Goal: Navigation & Orientation: Find specific page/section

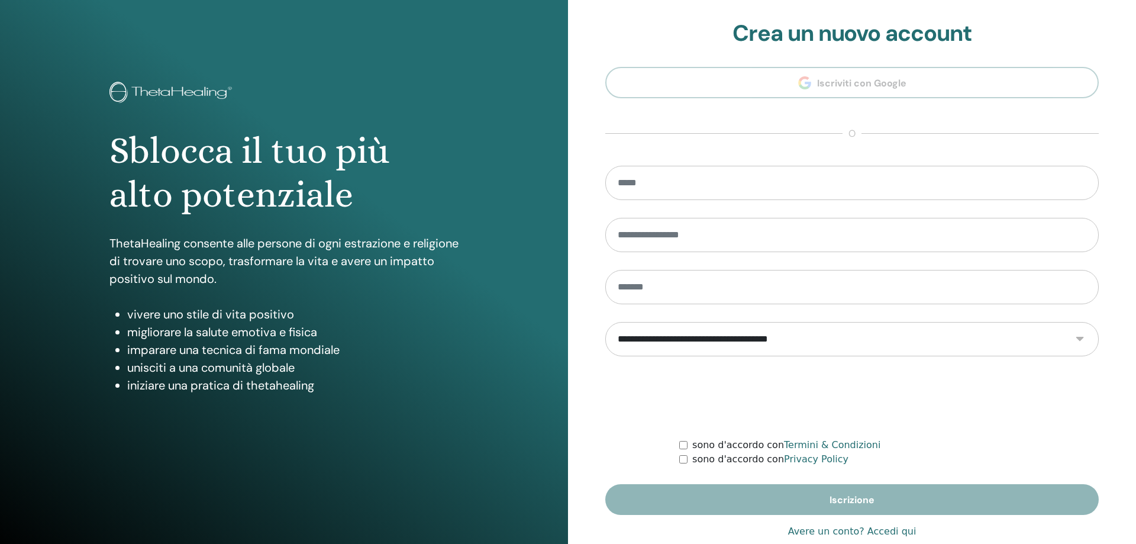
click at [848, 535] on link "Avere un conto? Accedi qui" at bounding box center [852, 531] width 128 height 14
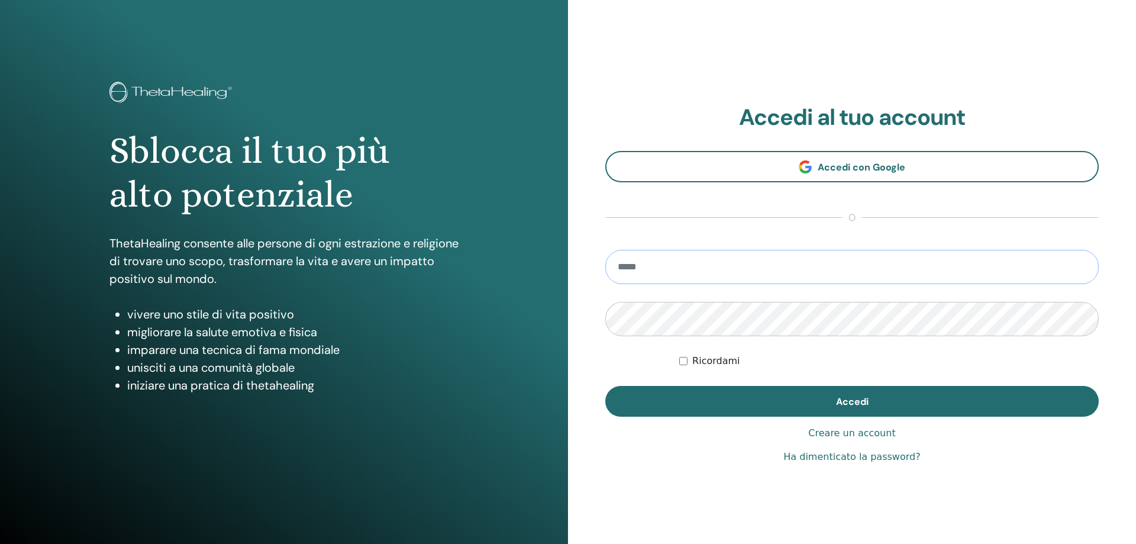
click at [832, 263] on input "email" at bounding box center [851, 267] width 493 height 34
type input "**********"
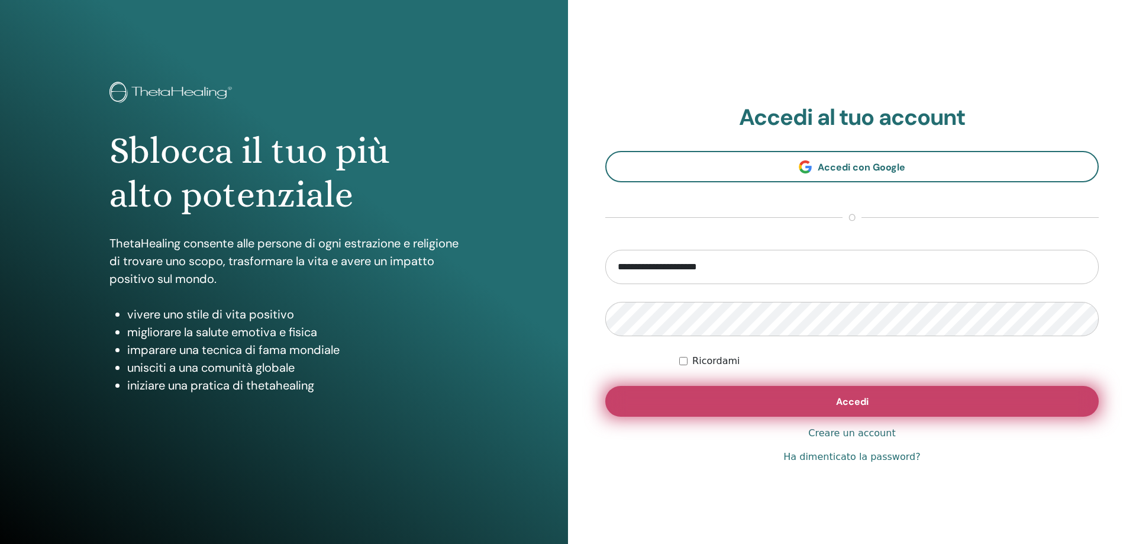
click at [853, 403] on span "Accedi" at bounding box center [852, 401] width 33 height 12
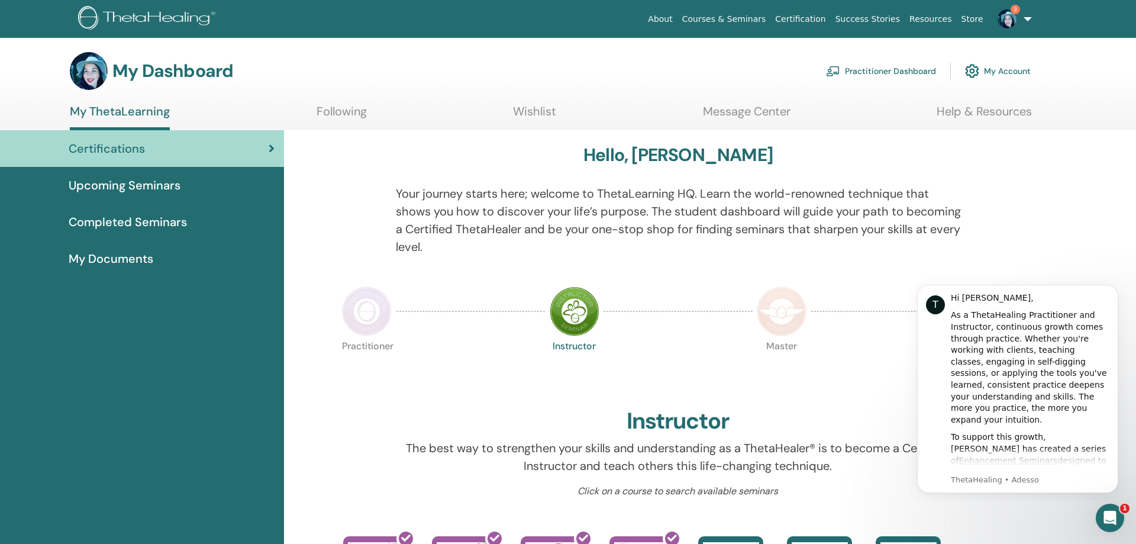
click at [1106, 524] on div "Apri il messenger Intercom" at bounding box center [1107, 515] width 39 height 39
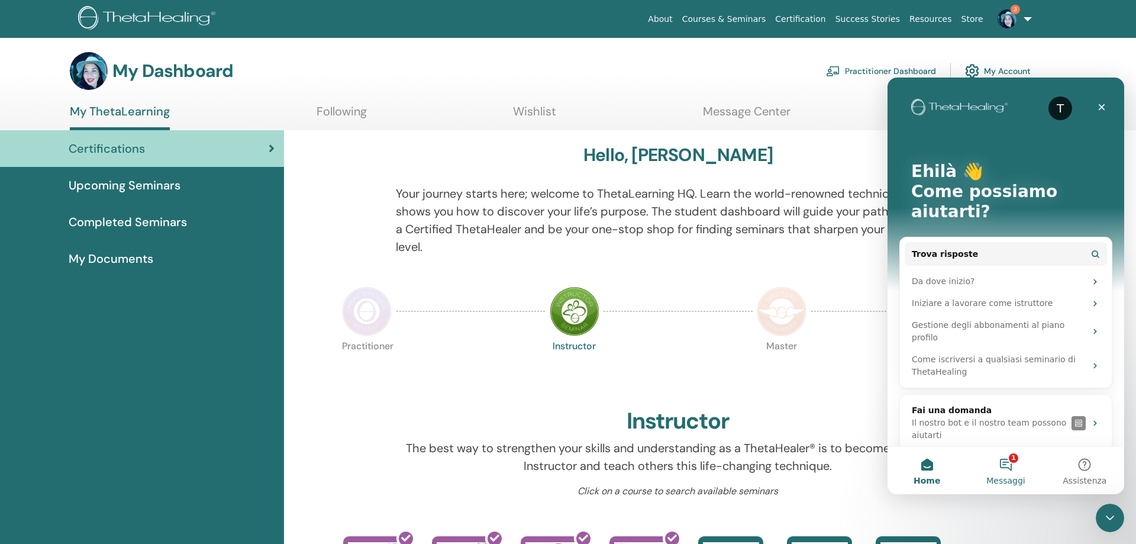
click at [1006, 466] on button "1 Messaggi" at bounding box center [1005, 470] width 79 height 47
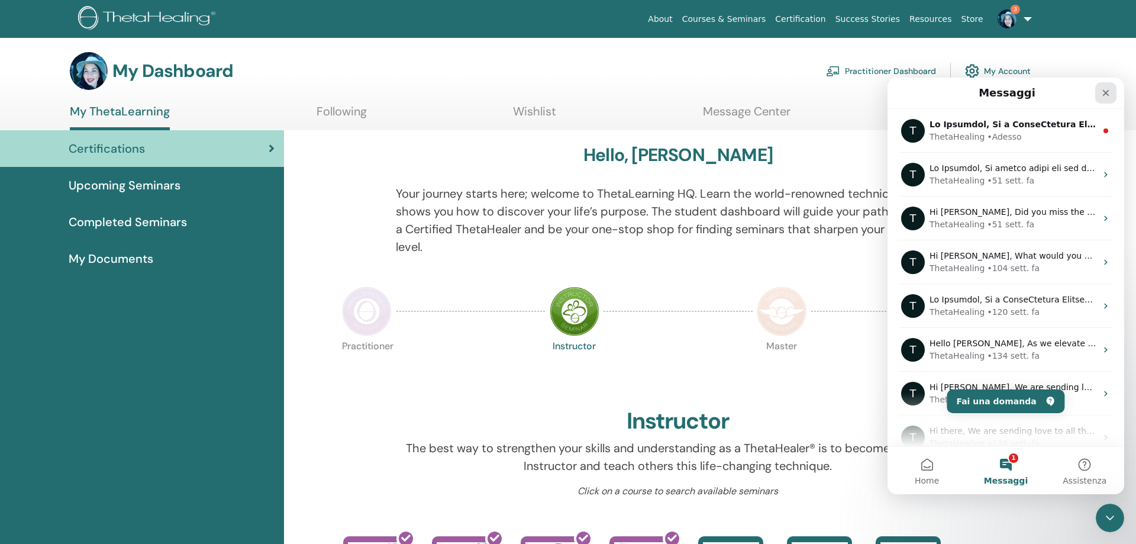
click at [1104, 98] on div "Chiudi" at bounding box center [1105, 92] width 21 height 21
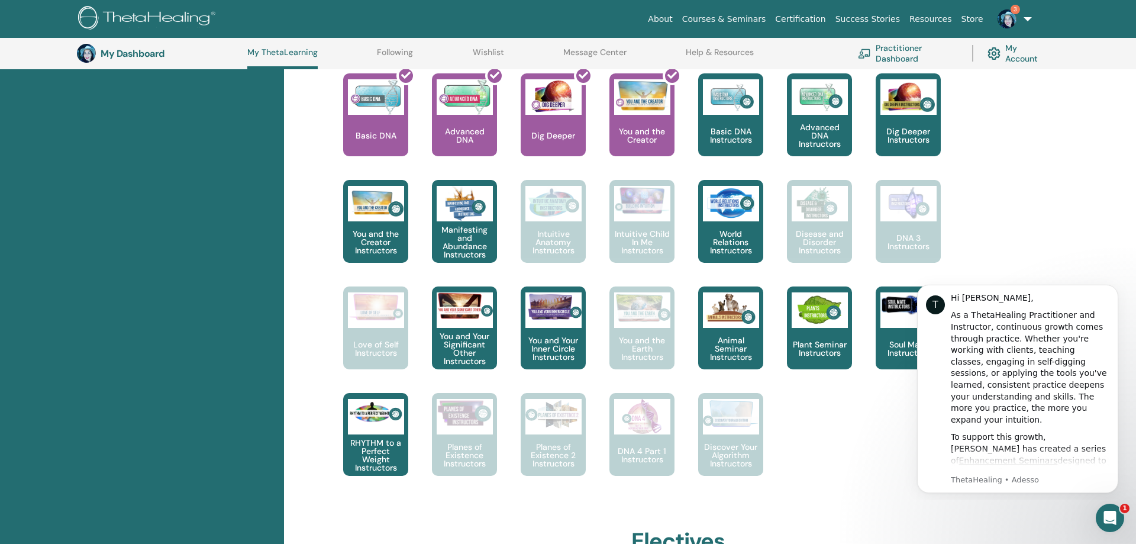
scroll to position [541, 0]
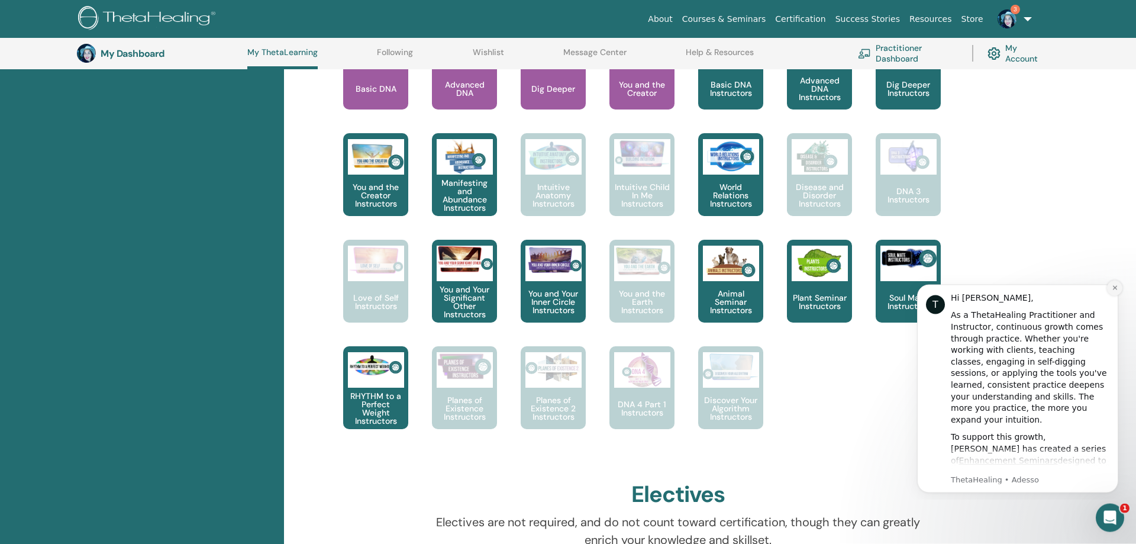
click at [1116, 289] on icon "Dismiss notification" at bounding box center [1114, 287] width 7 height 7
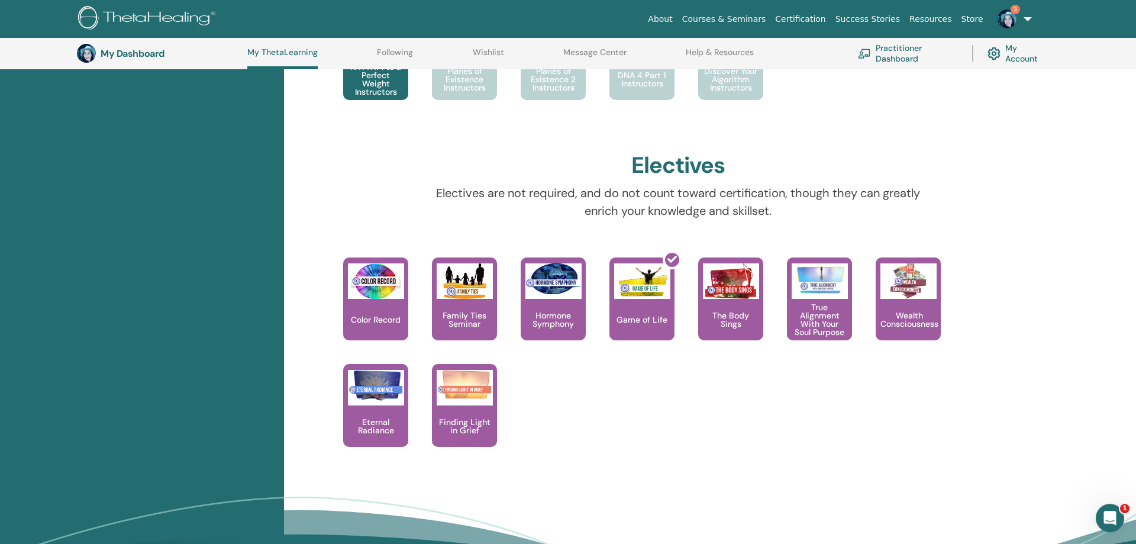
scroll to position [868, 0]
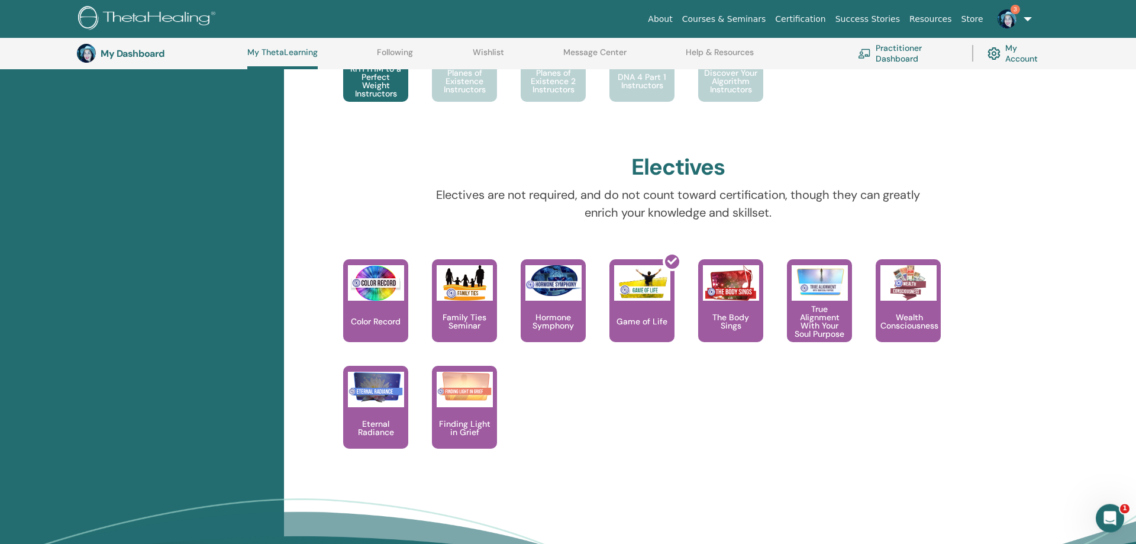
drag, startPoint x: 1127, startPoint y: 287, endPoint x: 1135, endPoint y: 63, distance: 224.3
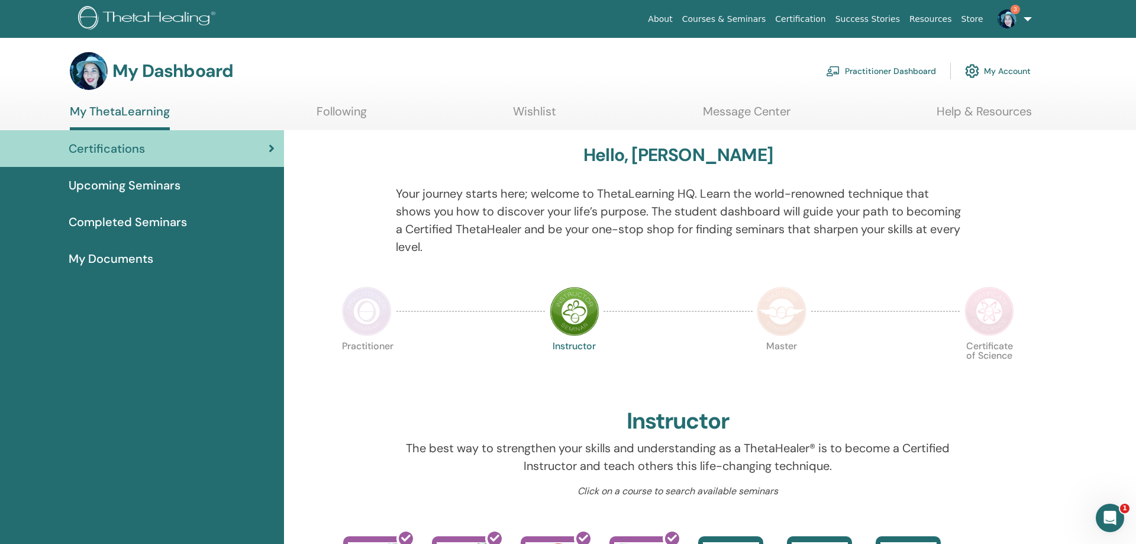
scroll to position [180, 0]
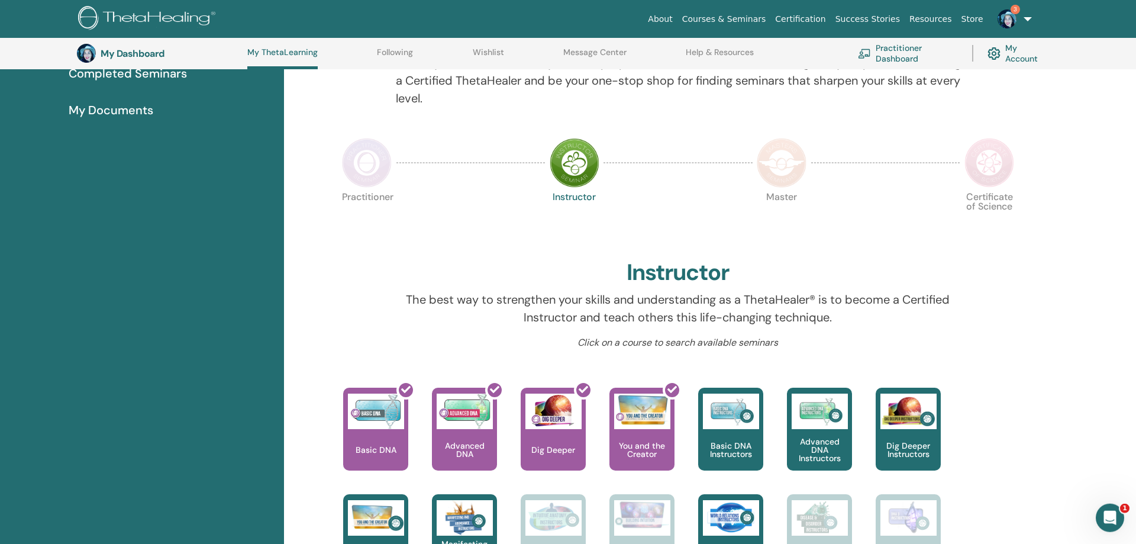
click at [348, 171] on img at bounding box center [367, 163] width 50 height 50
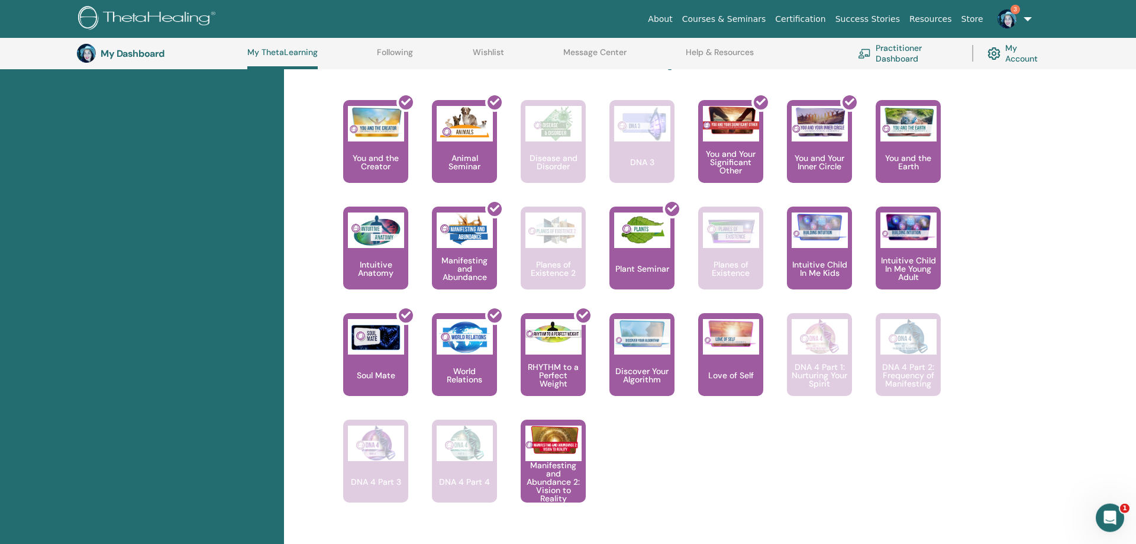
scroll to position [656, 0]
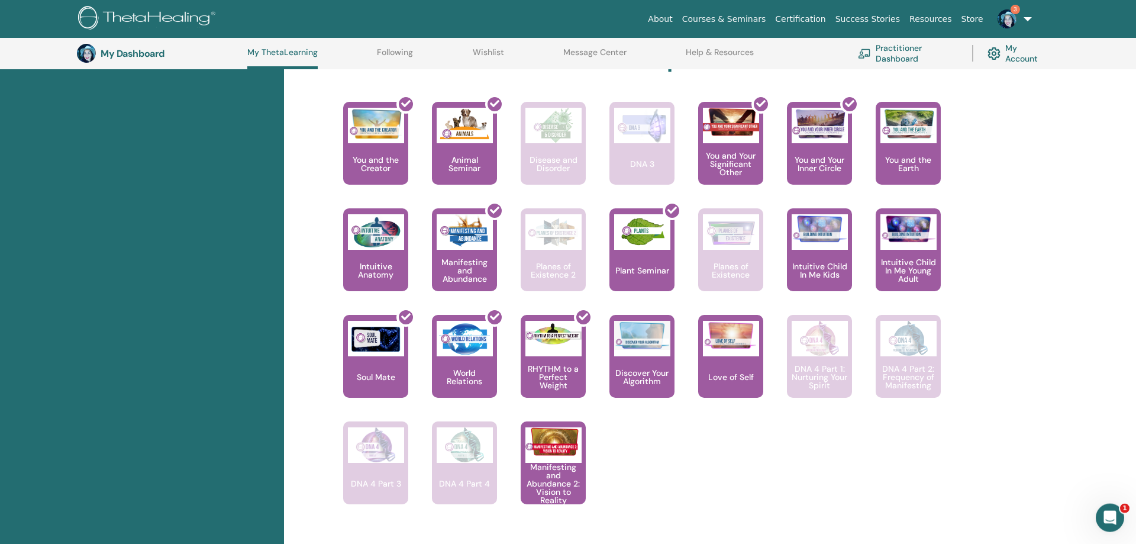
click at [910, 46] on link "Practitioner Dashboard" at bounding box center [908, 53] width 100 height 26
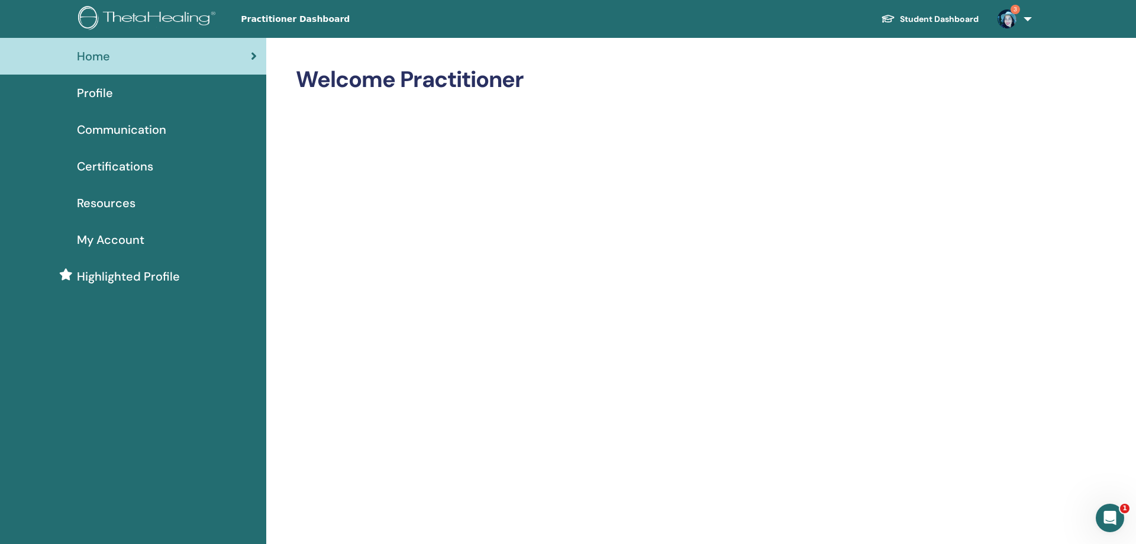
click at [106, 88] on span "Profile" at bounding box center [95, 93] width 36 height 18
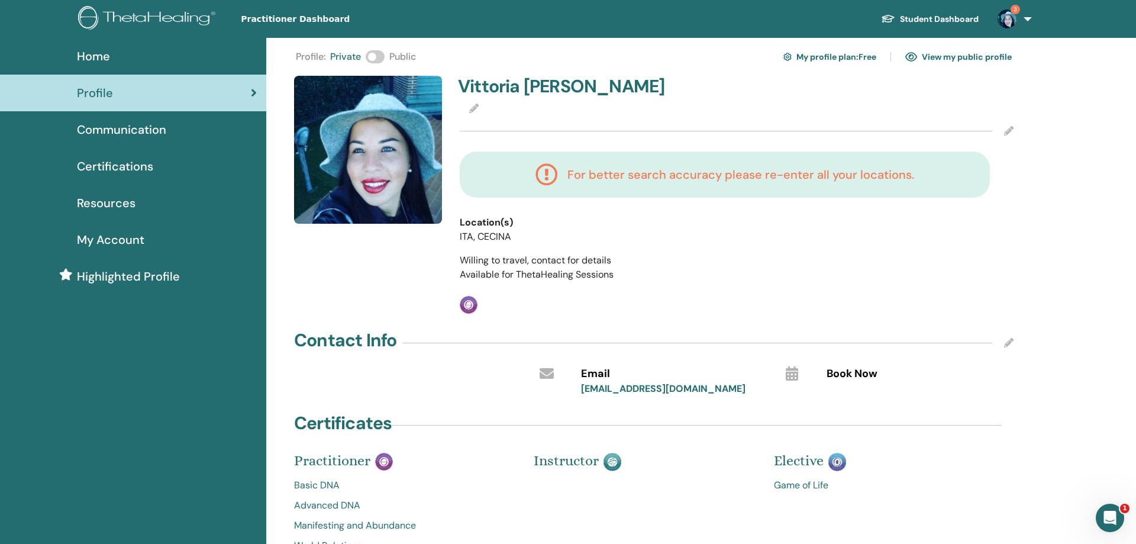
click at [1015, 15] on img at bounding box center [1006, 18] width 19 height 19
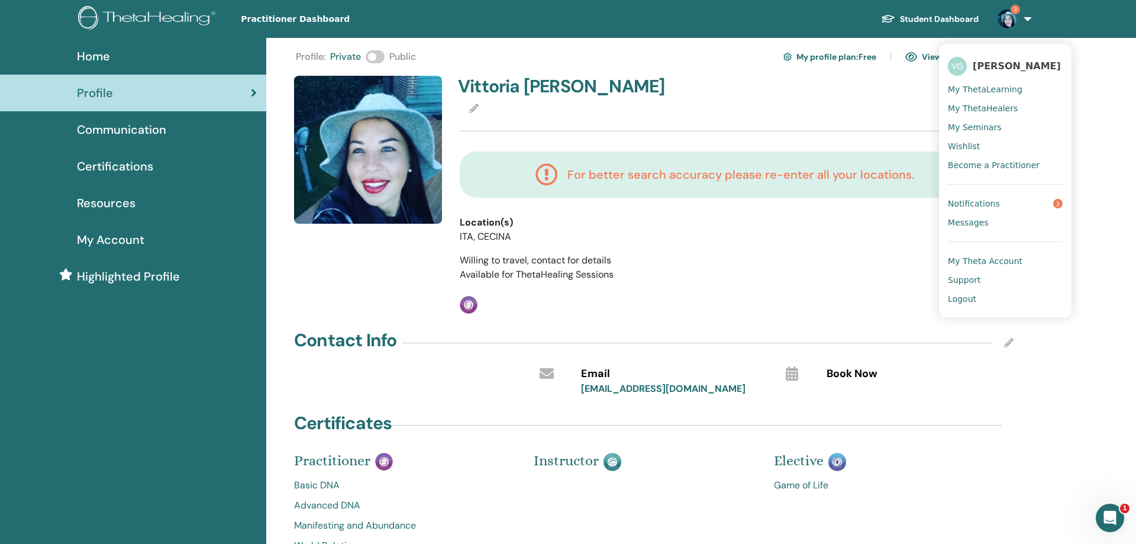
click at [1009, 95] on link "My ThetaLearning" at bounding box center [1005, 89] width 115 height 19
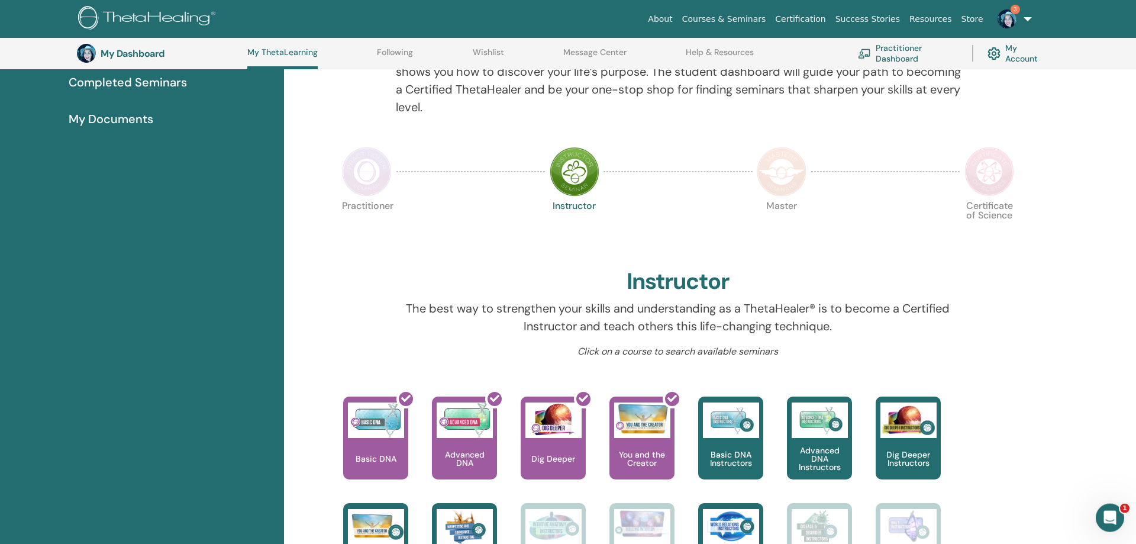
scroll to position [173, 0]
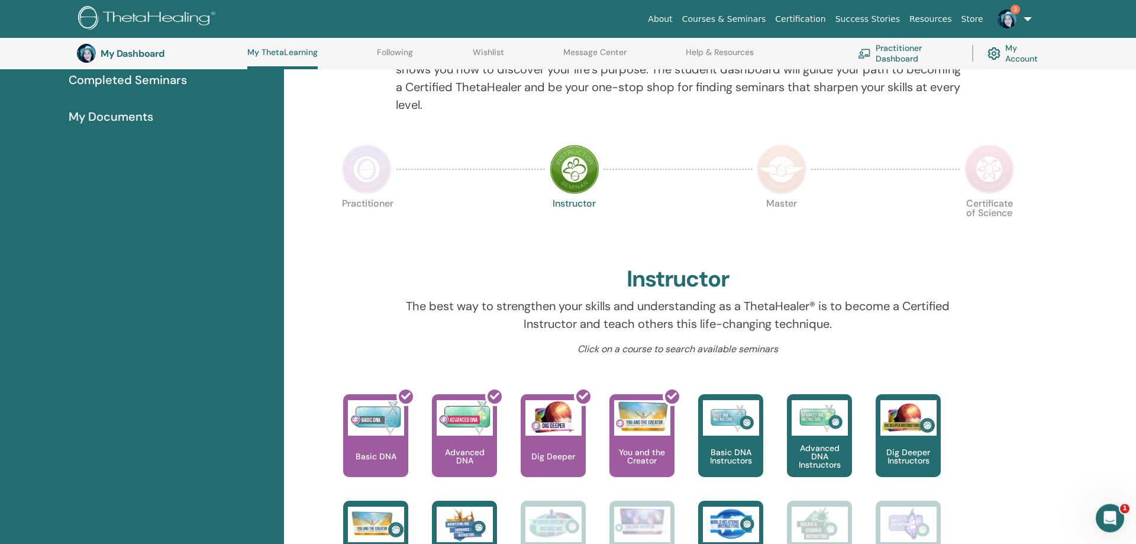
click at [790, 160] on img at bounding box center [782, 169] width 50 height 50
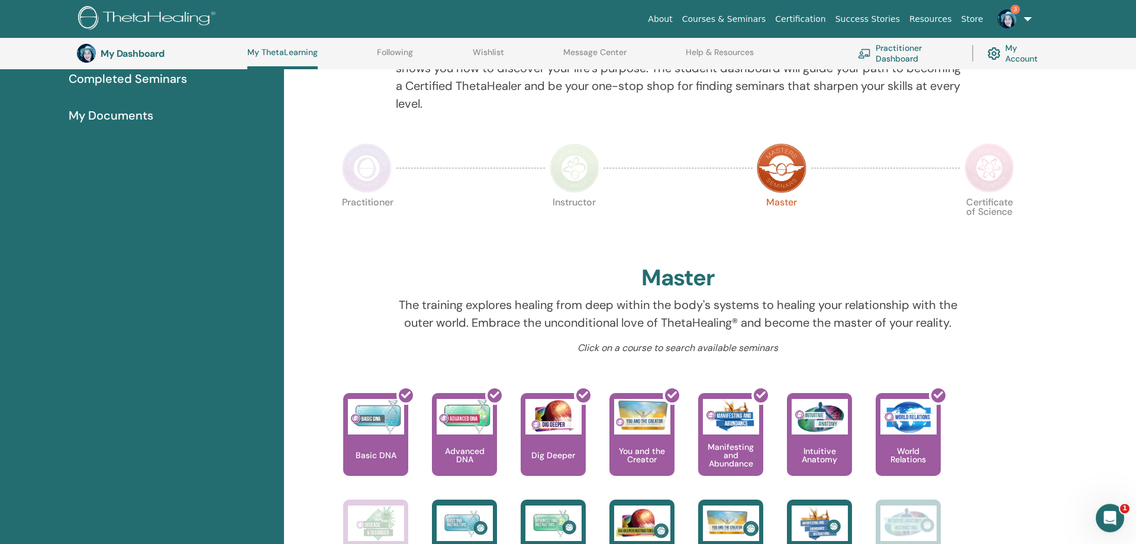
scroll to position [119, 0]
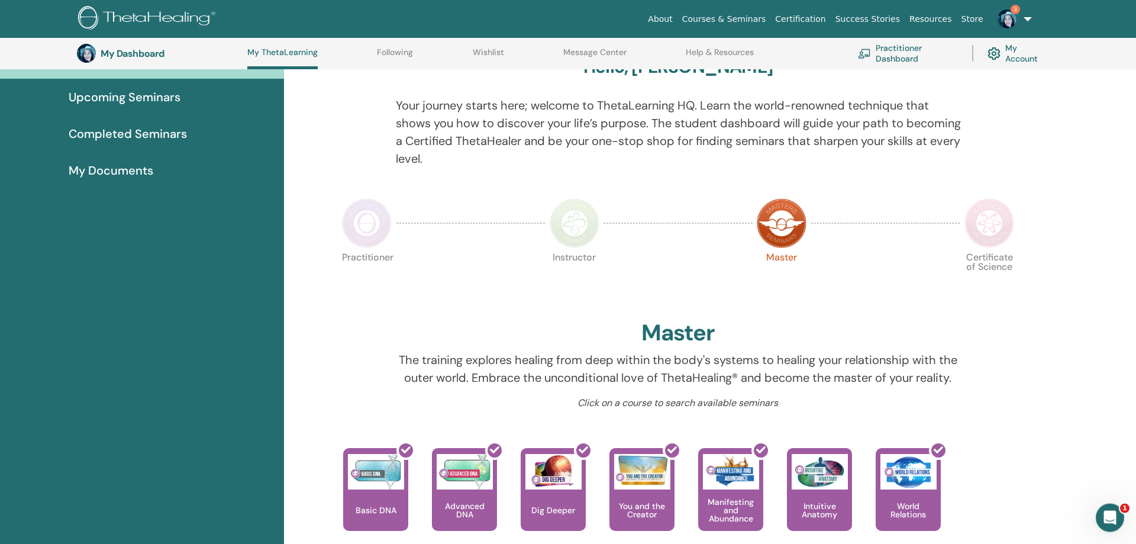
click at [990, 232] on img at bounding box center [989, 223] width 50 height 50
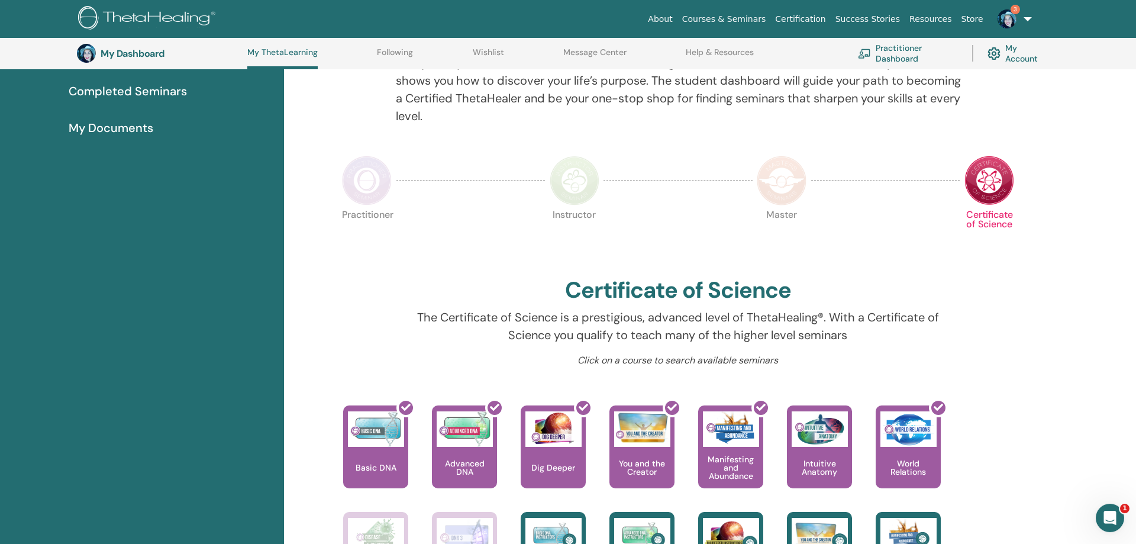
scroll to position [43, 0]
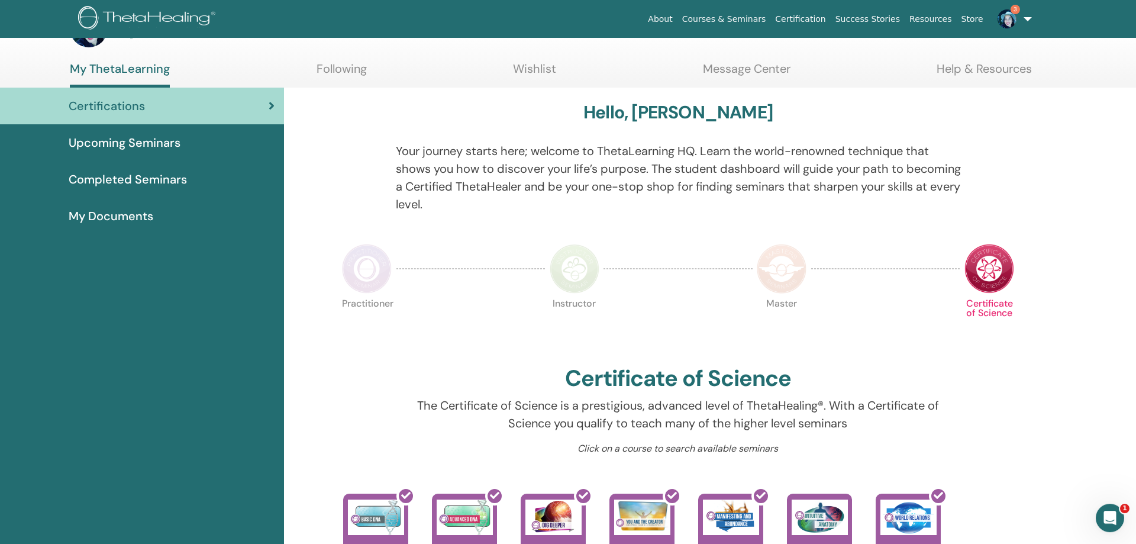
click at [374, 279] on img at bounding box center [367, 269] width 50 height 50
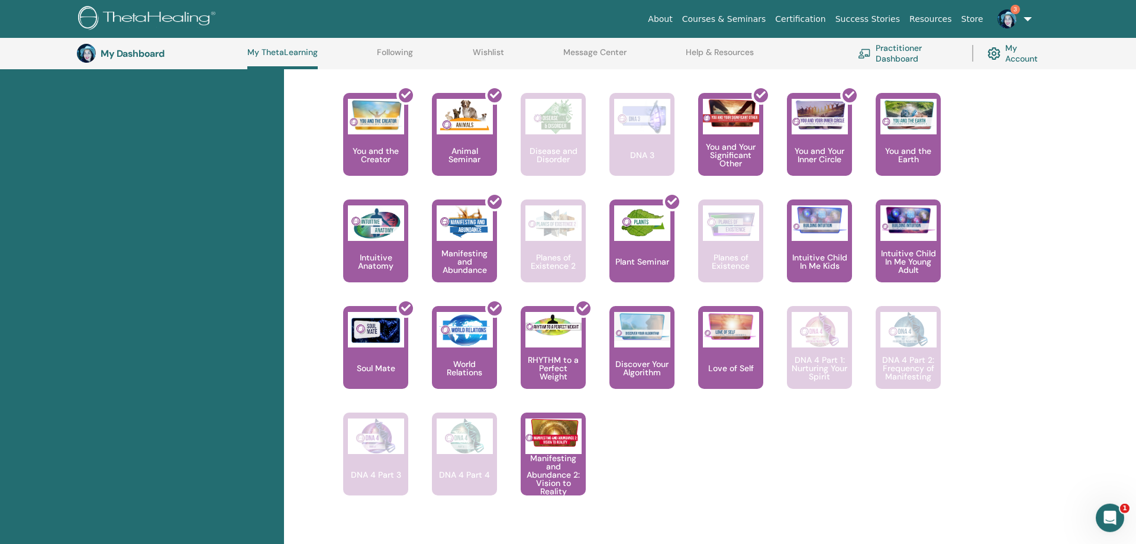
scroll to position [702, 0]
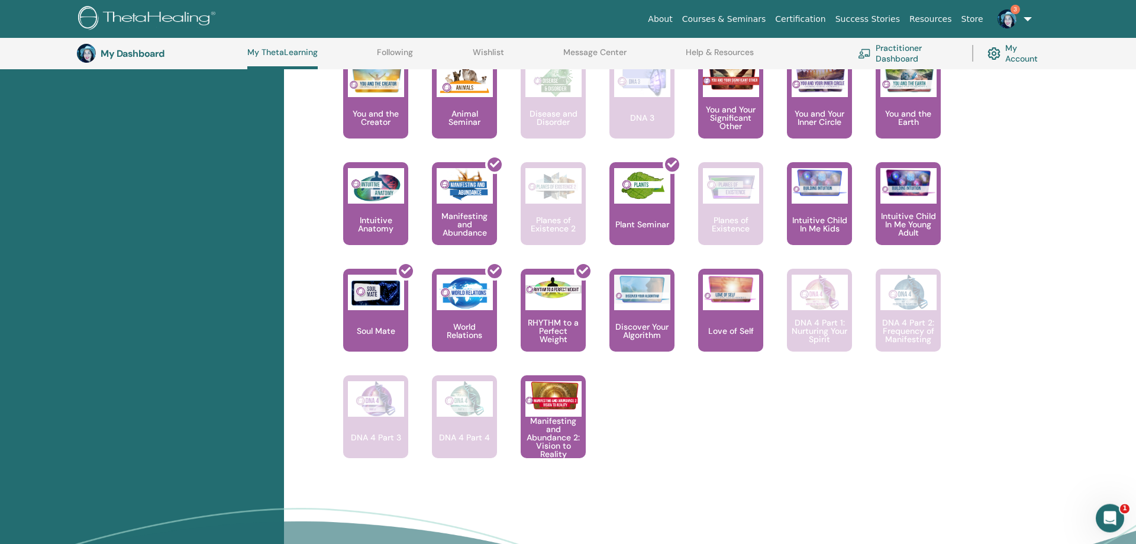
click at [1114, 351] on div "Hello, Vittoria Your journey starts here; welcome to ThetaLearning HQ. Learn th…" at bounding box center [710, 42] width 852 height 1167
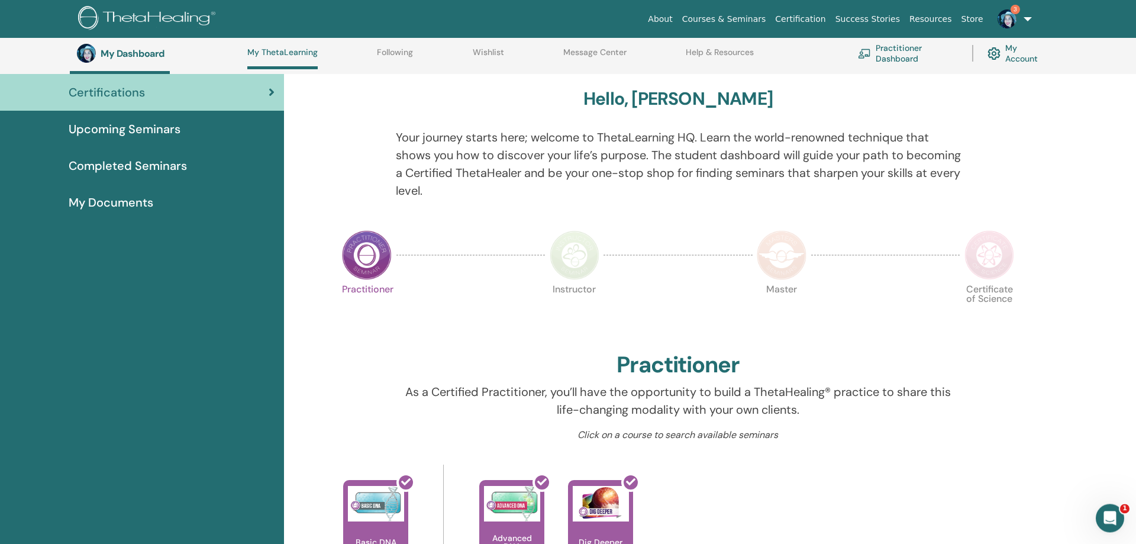
scroll to position [51, 0]
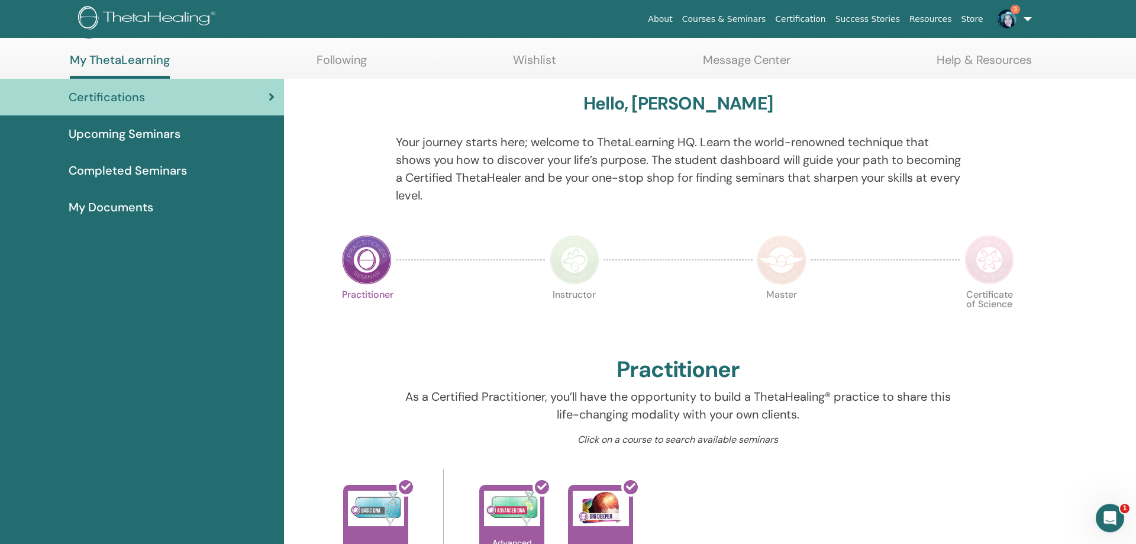
click at [576, 255] on img at bounding box center [575, 260] width 50 height 50
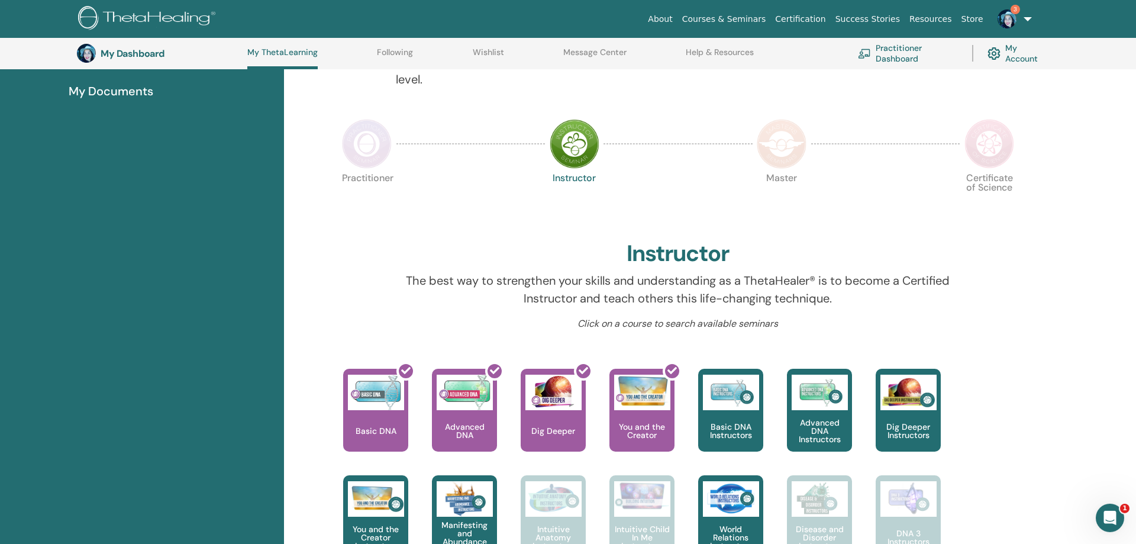
scroll to position [195, 0]
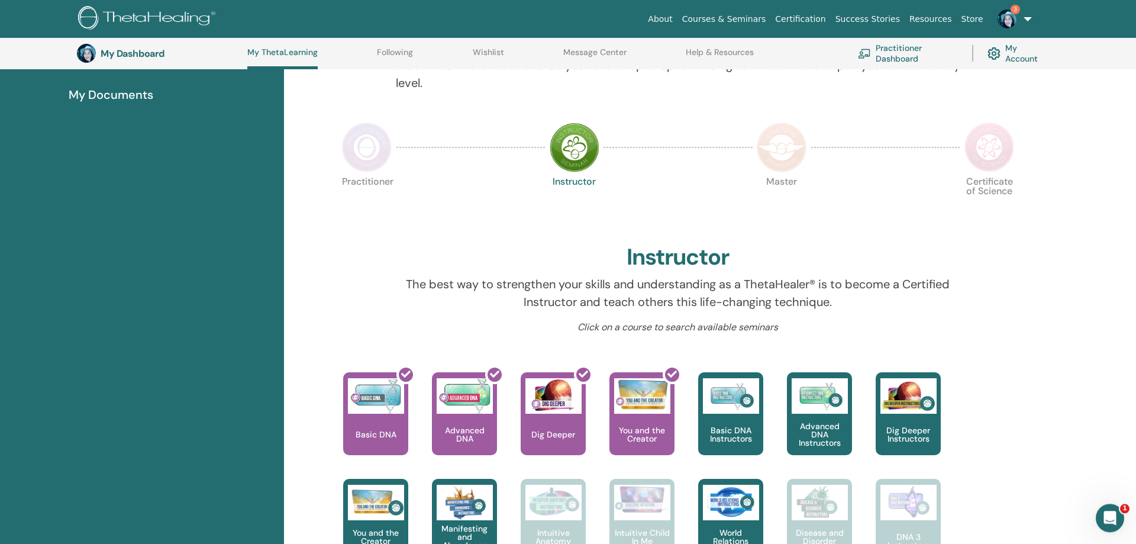
click at [797, 147] on img at bounding box center [782, 147] width 50 height 50
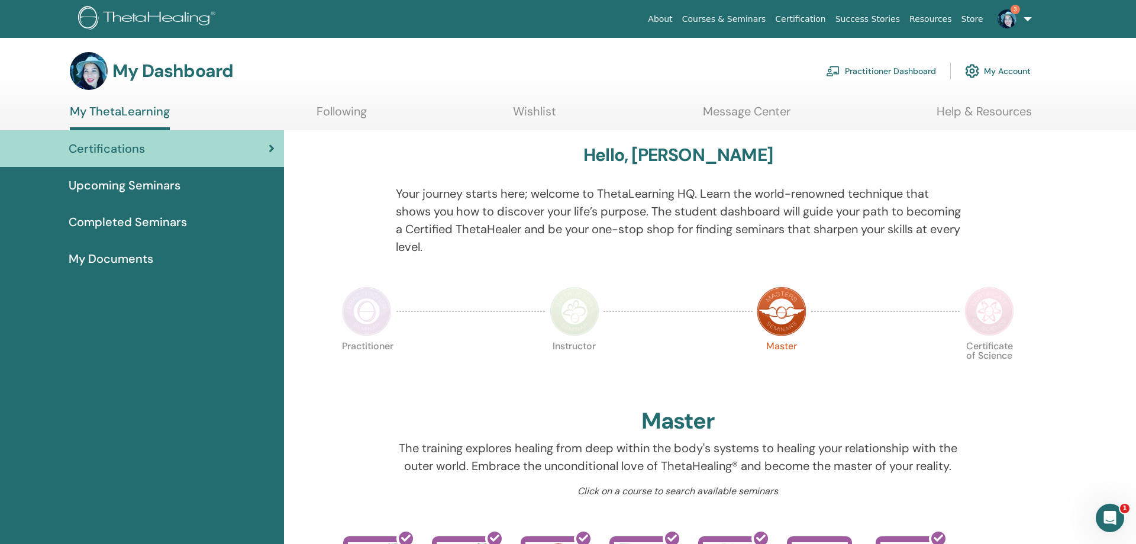
click at [190, 220] on div "Completed Seminars" at bounding box center [141, 222] width 265 height 18
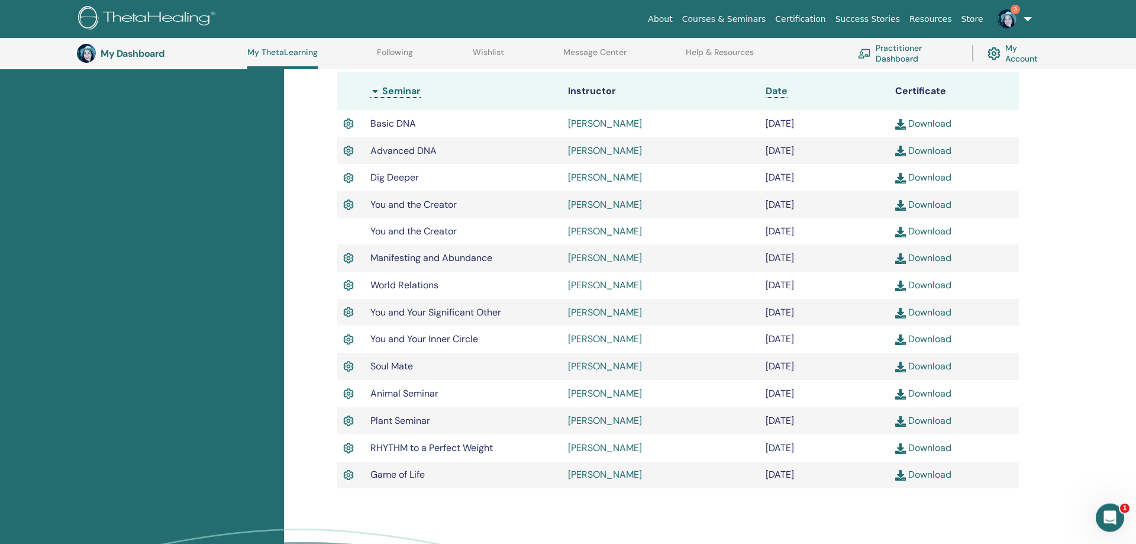
scroll to position [318, 0]
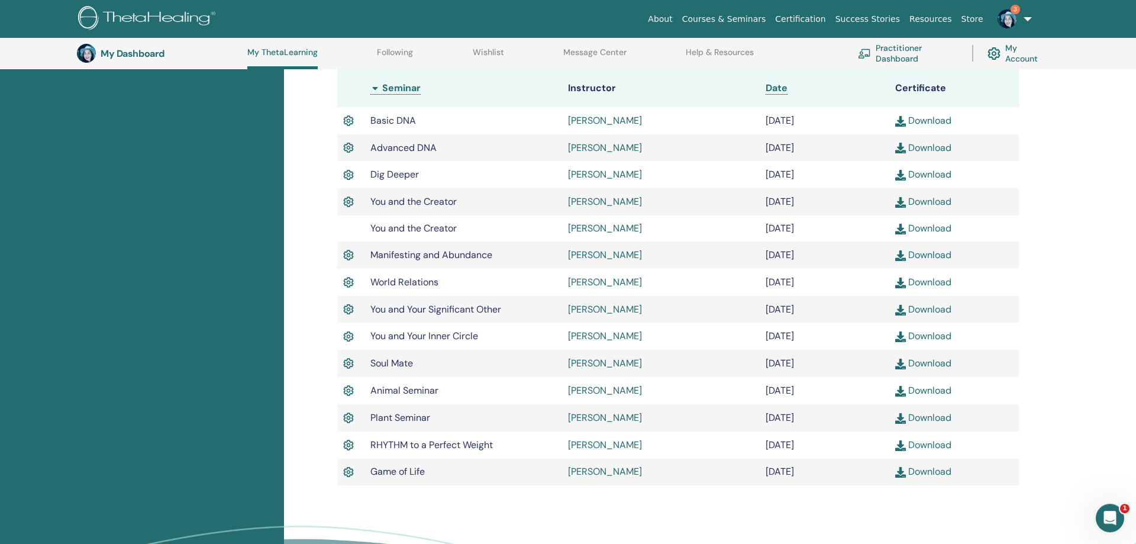
click at [791, 339] on td "[DATE]" at bounding box center [825, 335] width 130 height 27
click at [1013, 22] on img at bounding box center [1006, 18] width 19 height 19
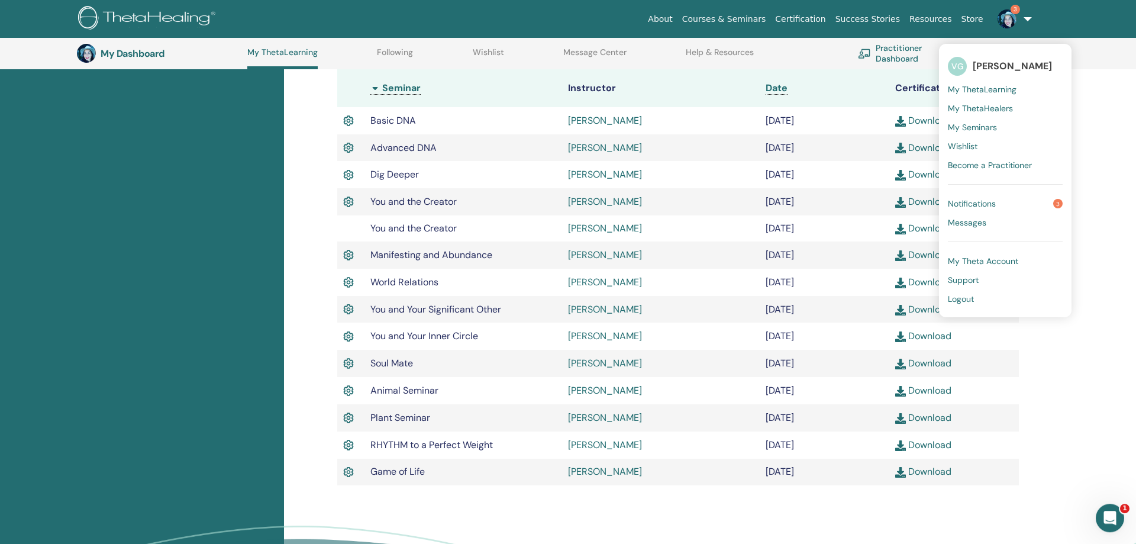
click at [1013, 22] on img at bounding box center [1006, 18] width 19 height 19
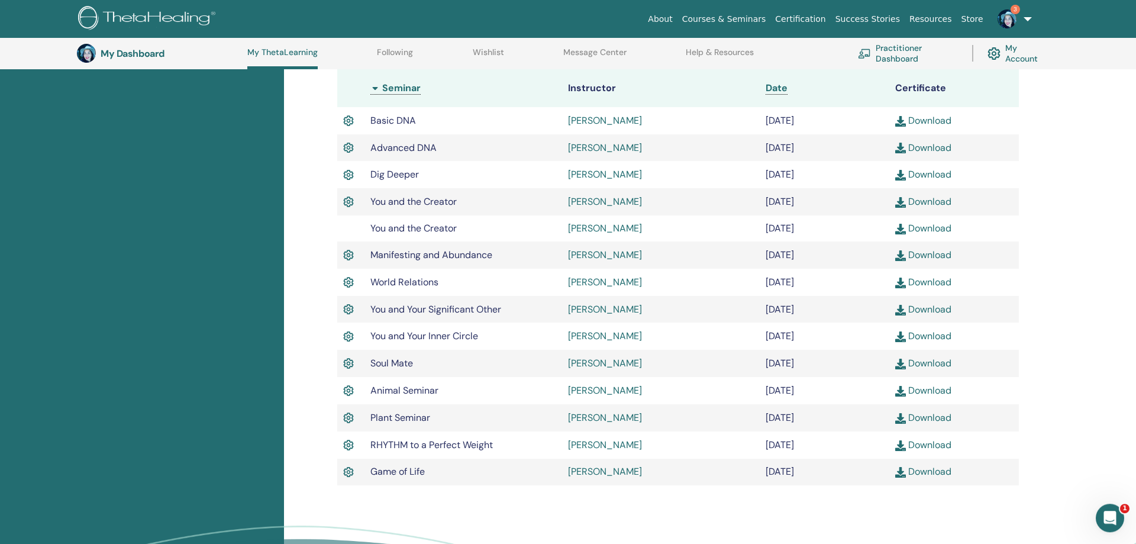
click at [1014, 20] on img at bounding box center [1006, 18] width 19 height 19
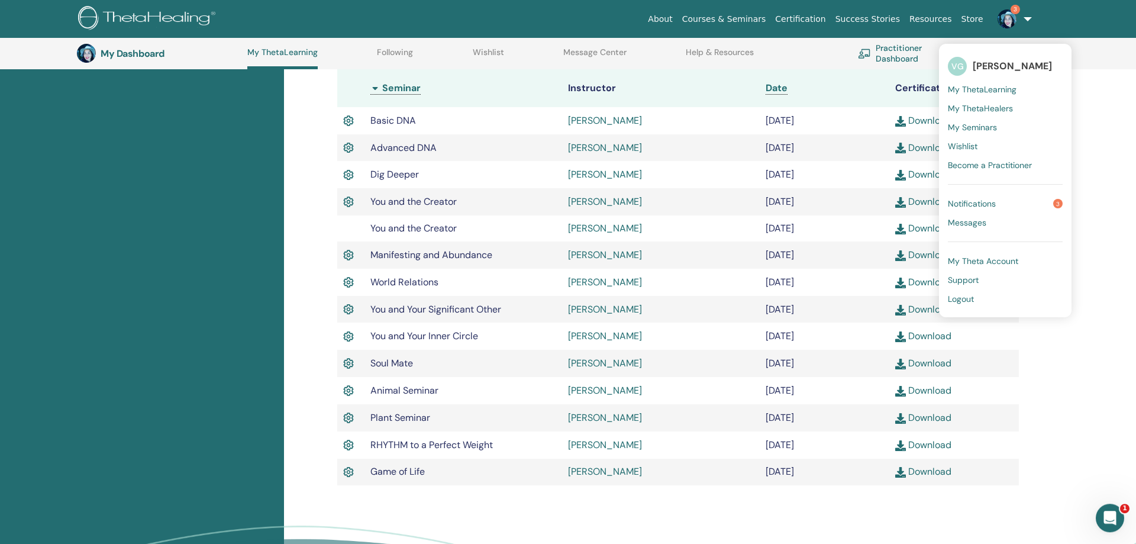
click at [1014, 20] on img at bounding box center [1006, 18] width 19 height 19
